Goal: Information Seeking & Learning: Learn about a topic

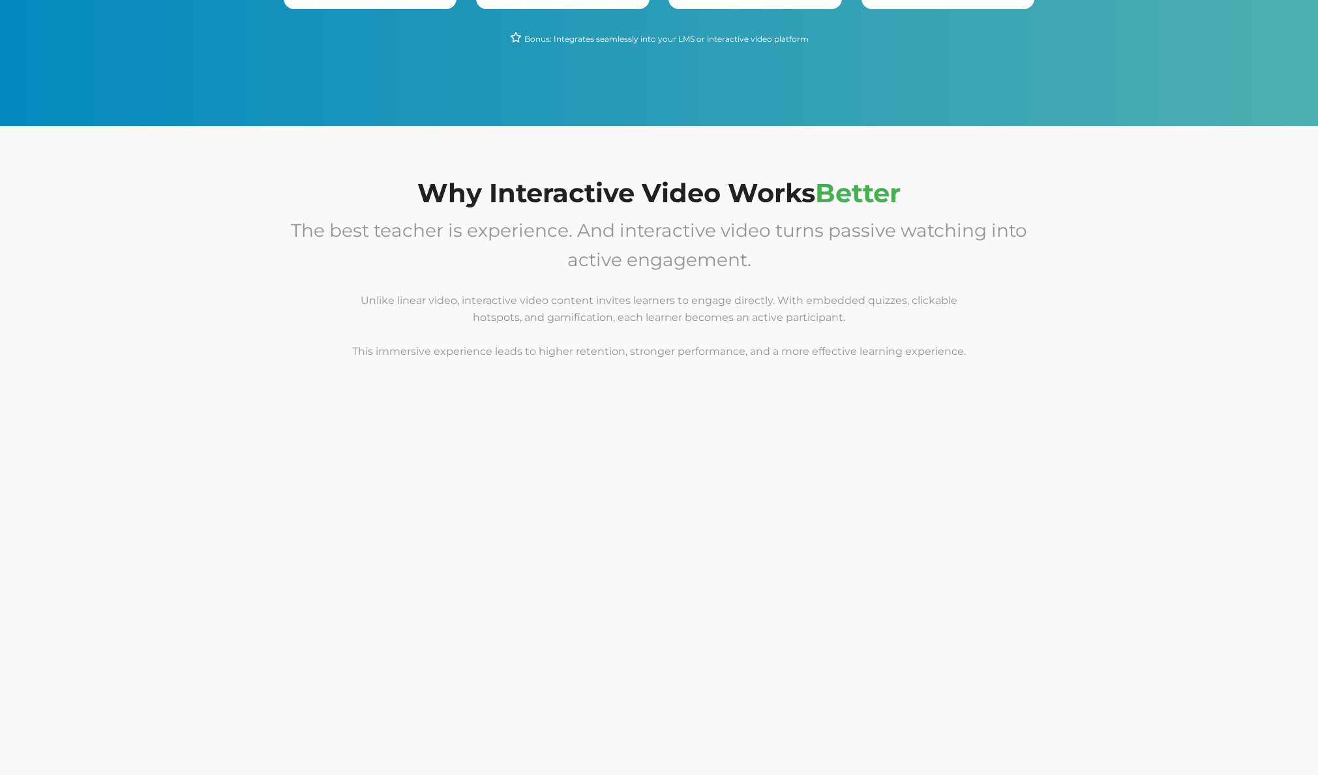
scroll to position [996, 0]
